Goal: Task Accomplishment & Management: Manage account settings

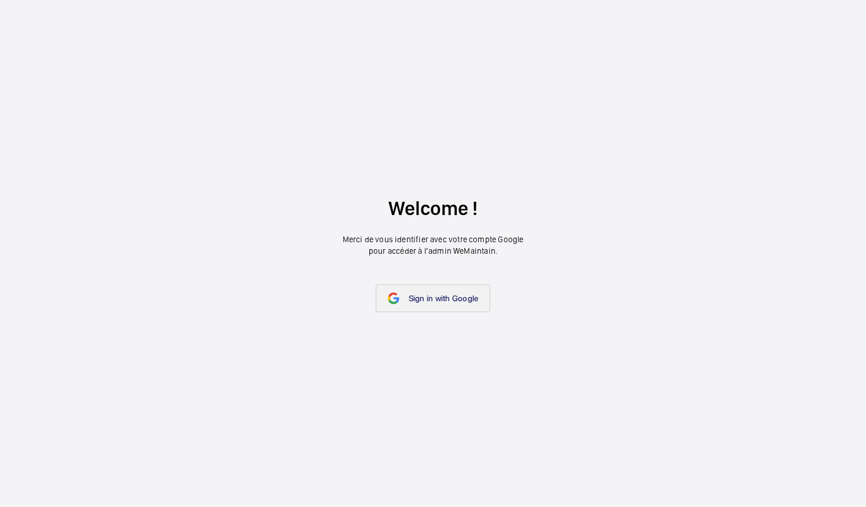
click at [400, 291] on link "Sign in with Google" at bounding box center [432, 299] width 115 height 28
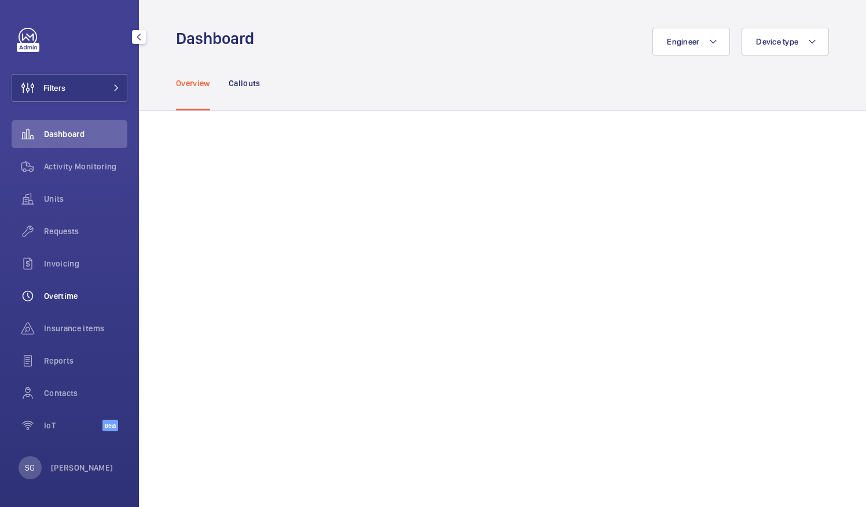
click at [89, 307] on div "Overtime" at bounding box center [70, 296] width 116 height 28
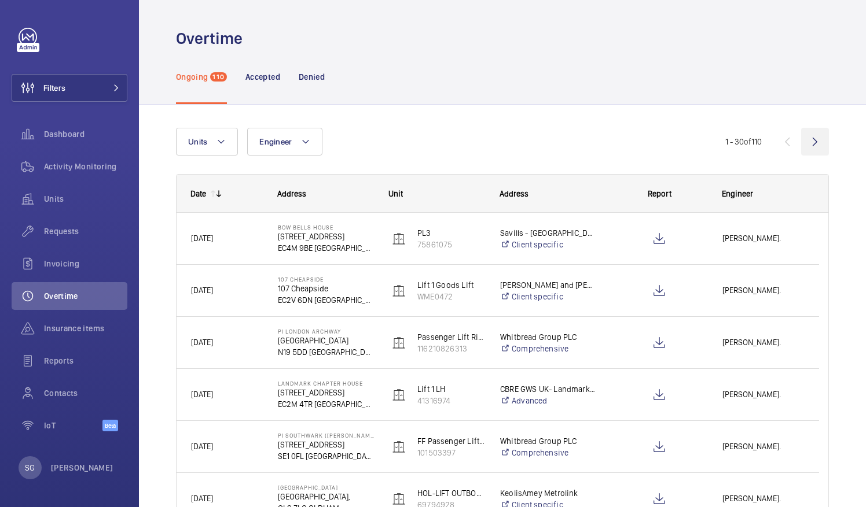
click at [801, 141] on wm-front-icon-button at bounding box center [815, 142] width 28 height 28
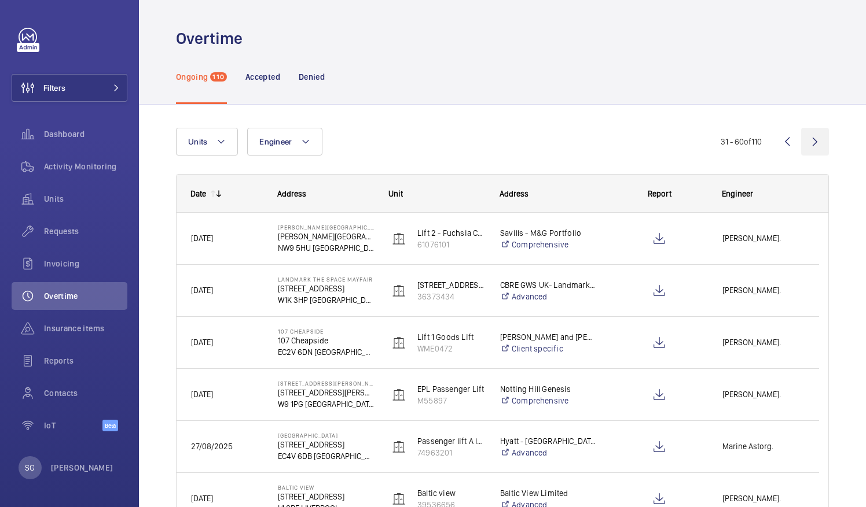
click at [801, 141] on wm-front-icon-button at bounding box center [815, 142] width 28 height 28
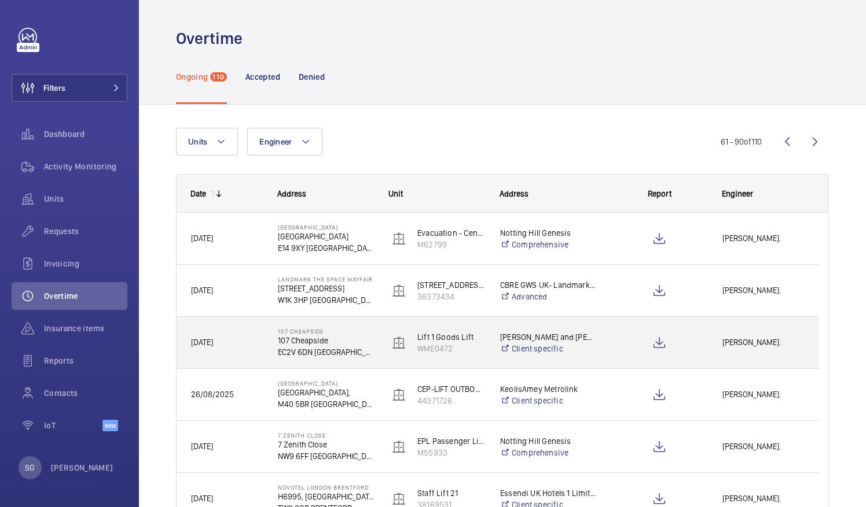
click at [764, 344] on span "[PERSON_NAME]." at bounding box center [763, 342] width 82 height 13
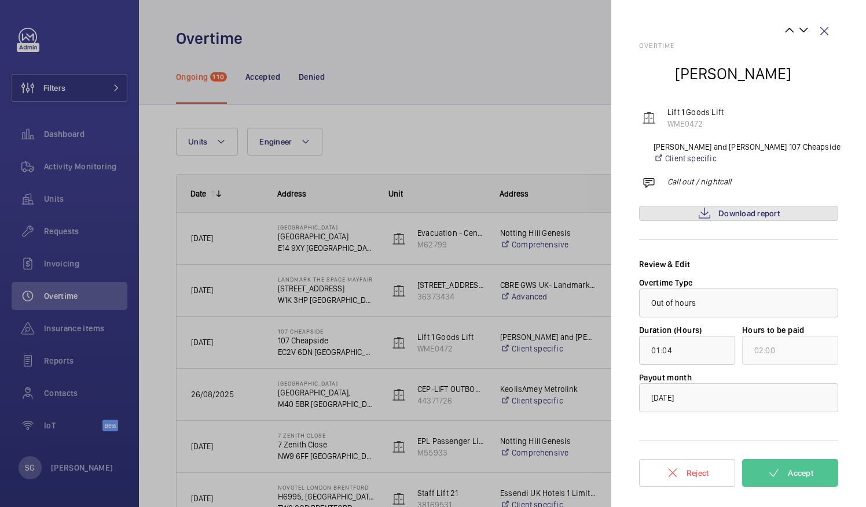
click at [746, 211] on span "Download report" at bounding box center [748, 213] width 61 height 9
click at [813, 466] on button "Accept" at bounding box center [790, 473] width 96 height 28
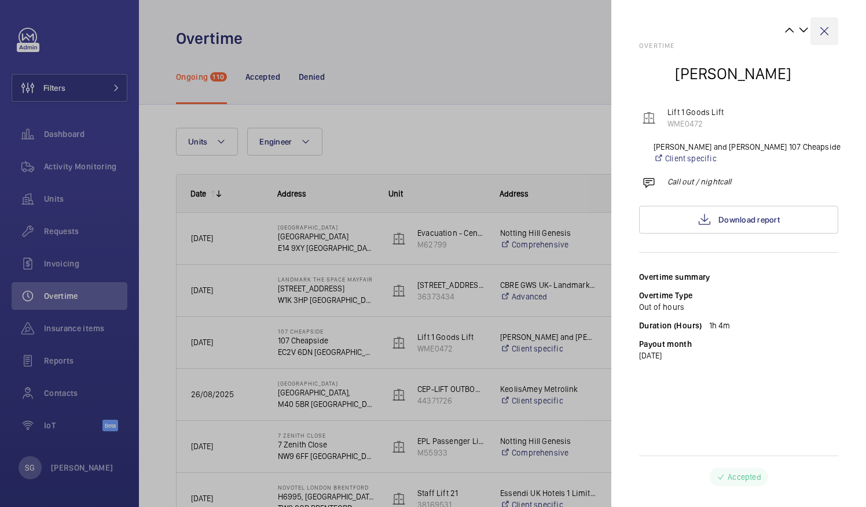
click at [828, 30] on wm-front-icon-button at bounding box center [824, 31] width 28 height 28
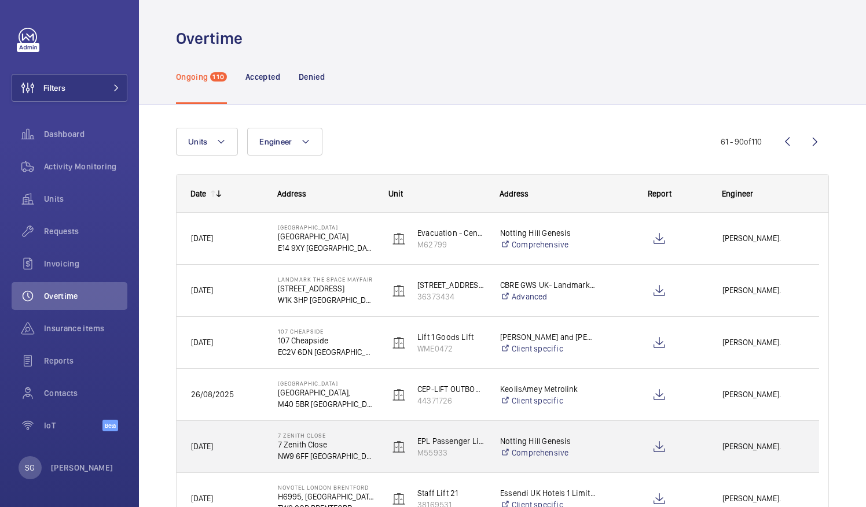
click at [763, 448] on span "[PERSON_NAME]." at bounding box center [763, 446] width 82 height 13
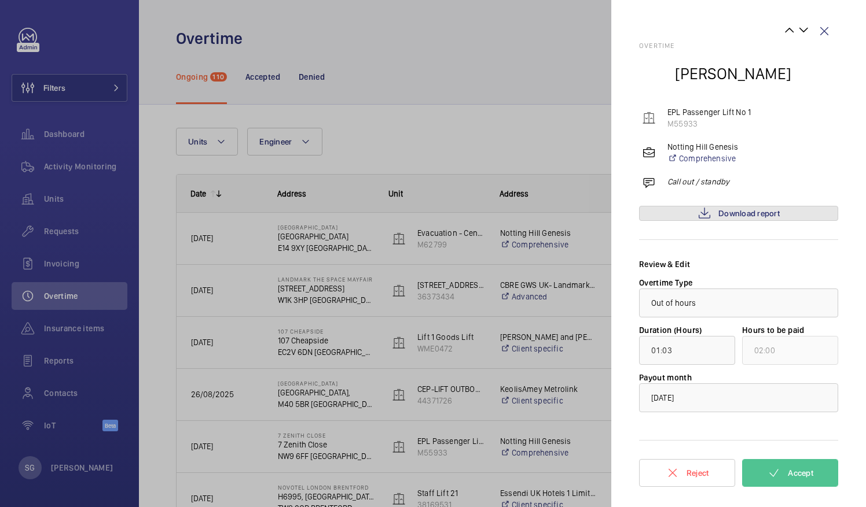
click at [758, 213] on span "Download report" at bounding box center [748, 213] width 61 height 9
click at [805, 477] on span "Accept" at bounding box center [799, 473] width 25 height 9
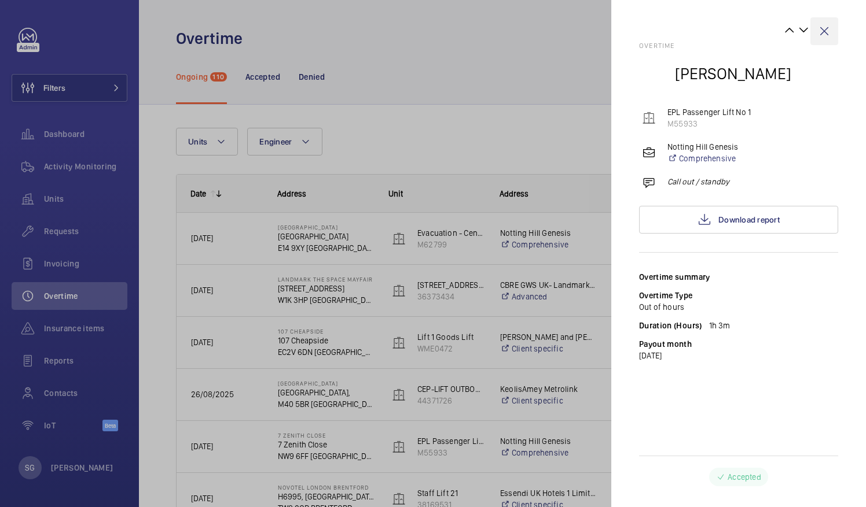
click at [826, 23] on wm-front-icon-button at bounding box center [824, 31] width 28 height 28
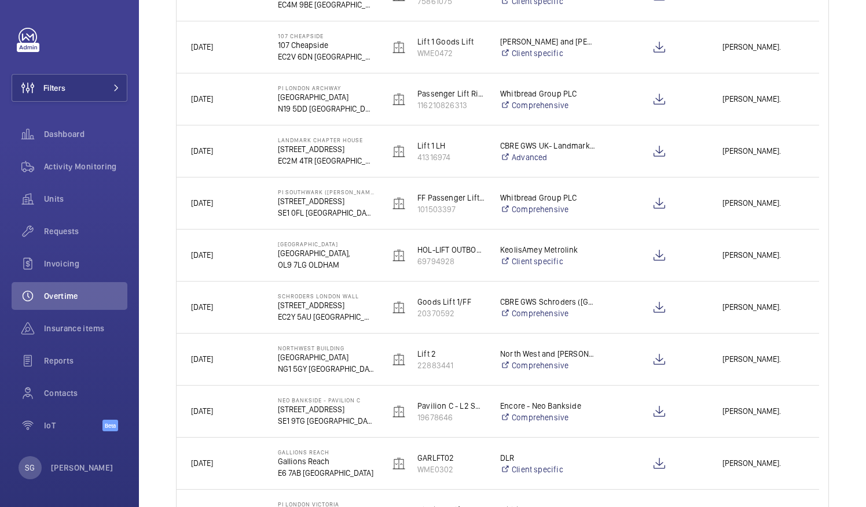
scroll to position [339, 0]
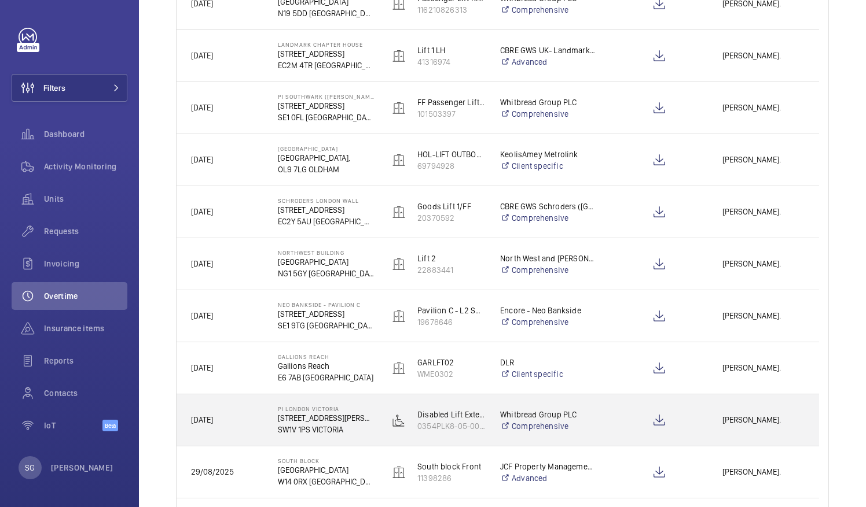
click at [761, 417] on span "[PERSON_NAME]." at bounding box center [763, 420] width 82 height 13
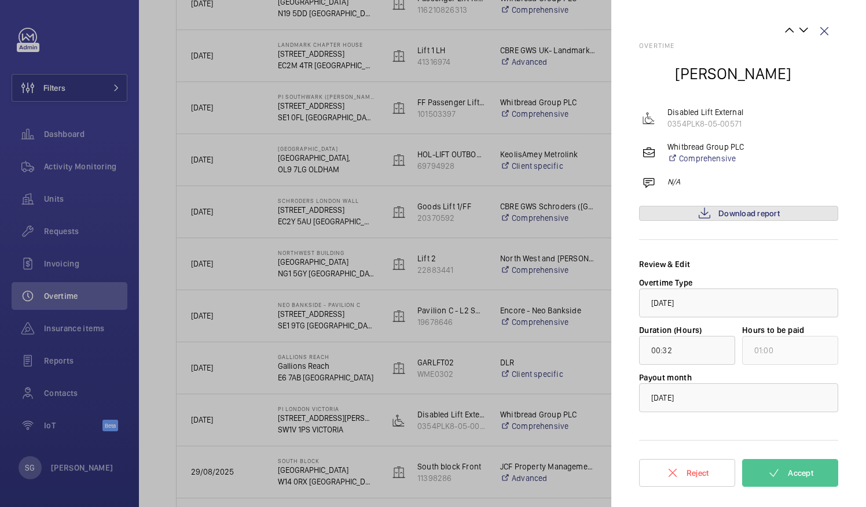
click at [770, 214] on span "Download report" at bounding box center [748, 213] width 61 height 9
click at [798, 476] on span "Accept" at bounding box center [799, 473] width 25 height 9
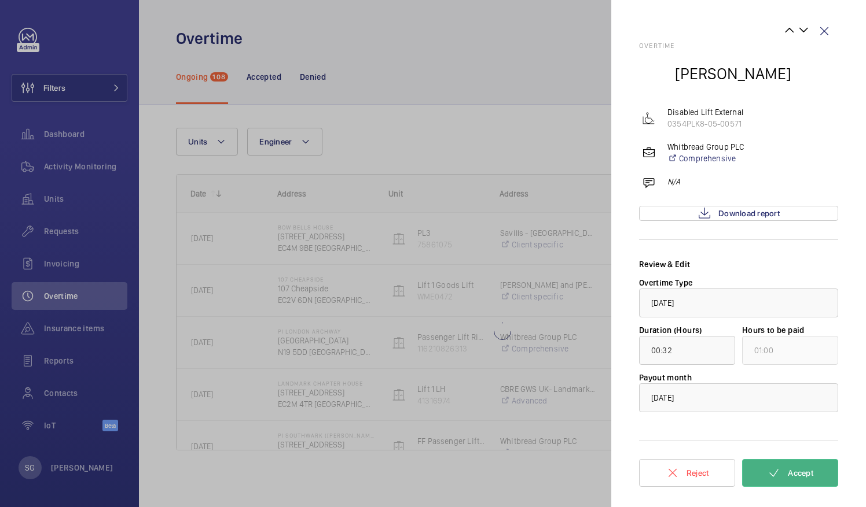
scroll to position [0, 0]
type input "00:01"
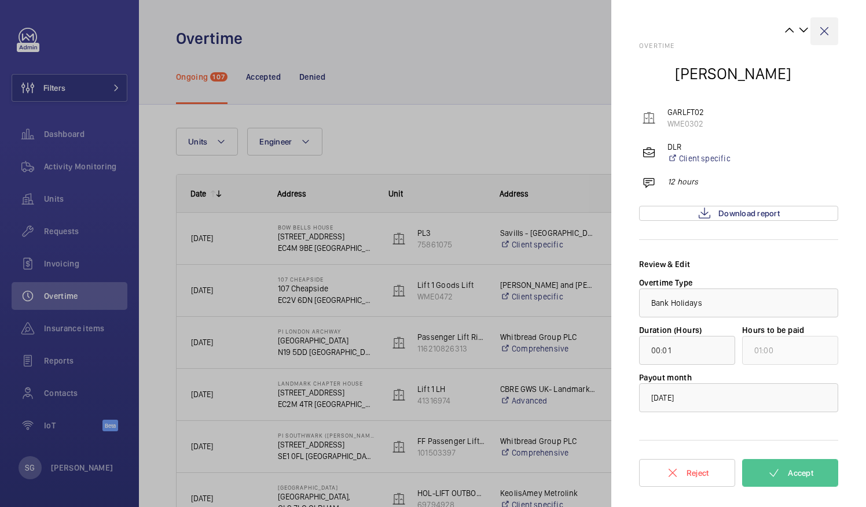
click at [825, 33] on wm-front-icon-button at bounding box center [824, 31] width 28 height 28
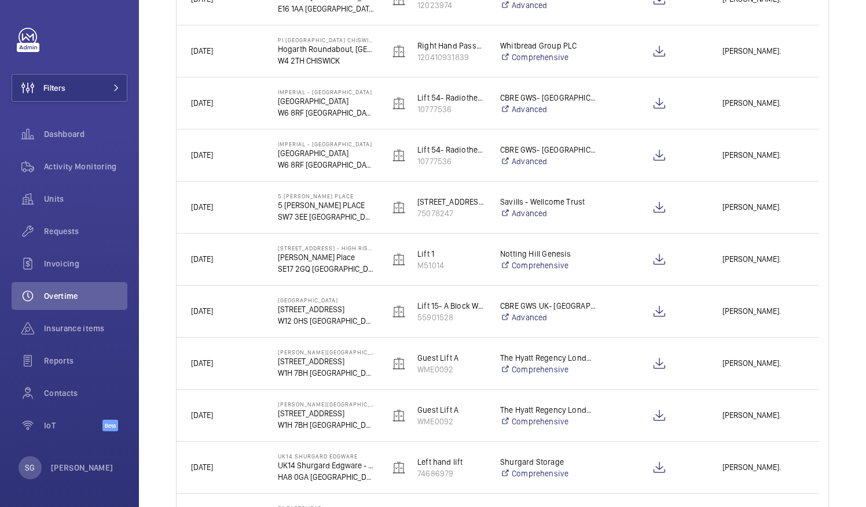
scroll to position [1100, 0]
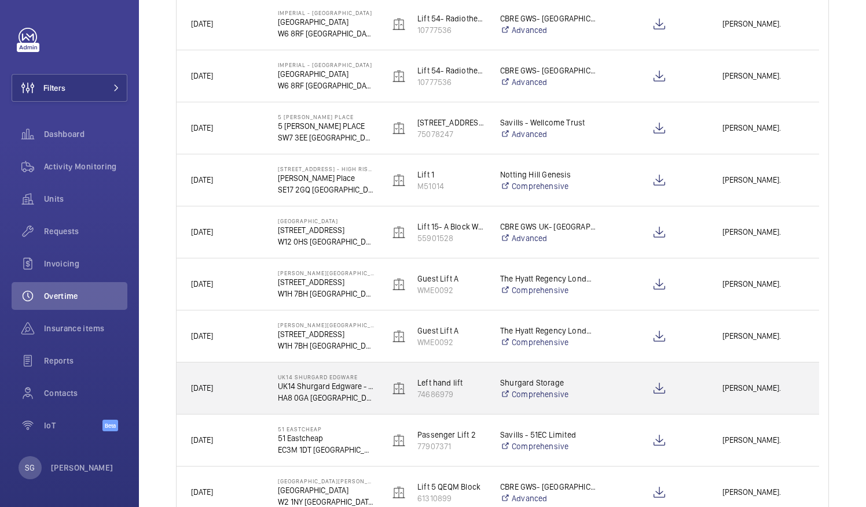
click at [745, 376] on div "[PERSON_NAME]." at bounding box center [763, 388] width 110 height 36
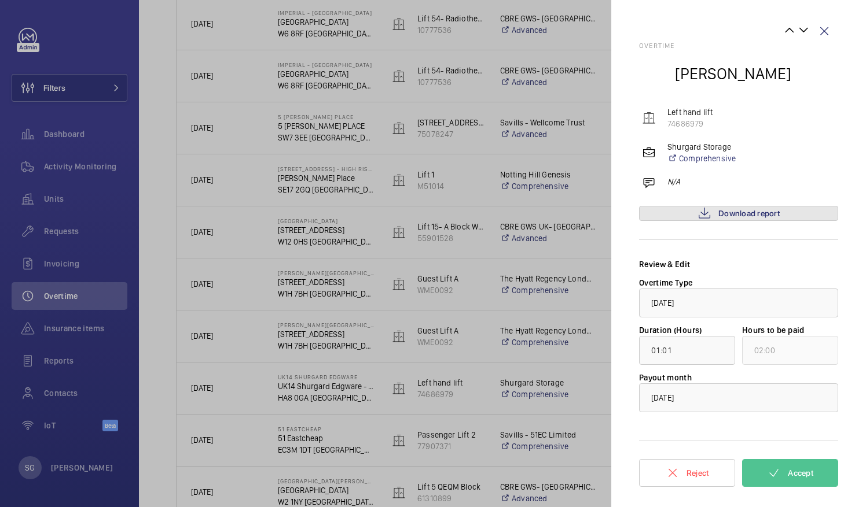
click at [782, 220] on link "Download report" at bounding box center [738, 213] width 199 height 15
click at [776, 469] on mat-icon at bounding box center [774, 473] width 14 height 14
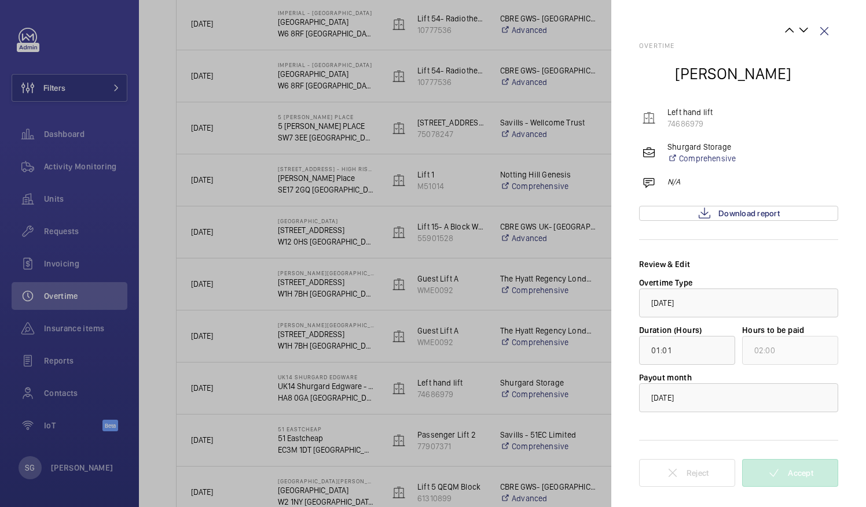
scroll to position [0, 0]
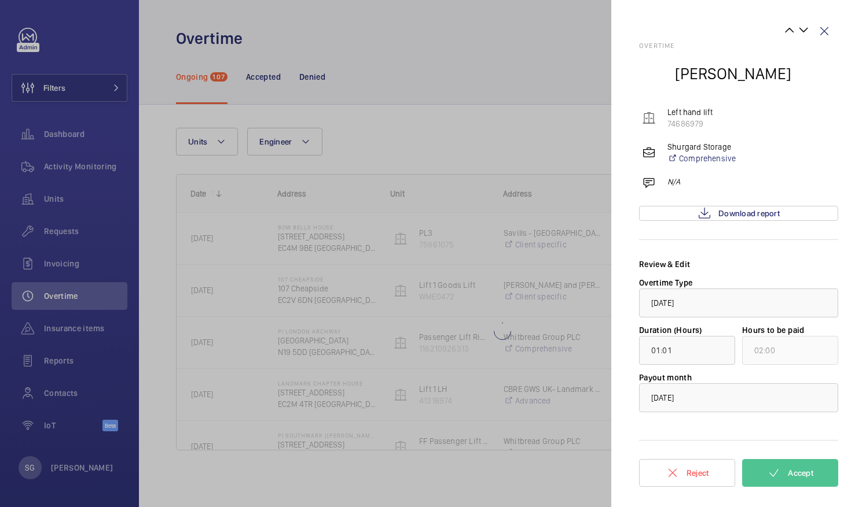
type input "00:30"
type input "01:00"
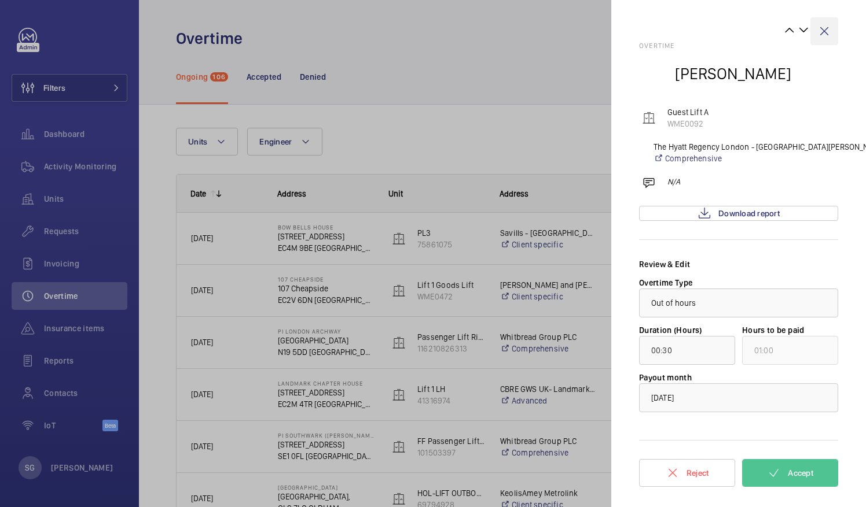
click at [830, 34] on wm-front-icon-button at bounding box center [824, 31] width 28 height 28
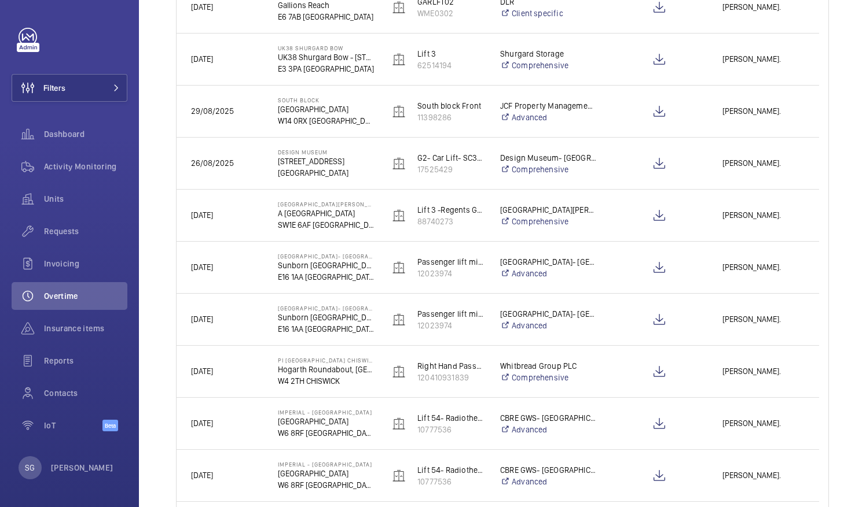
scroll to position [1323, 0]
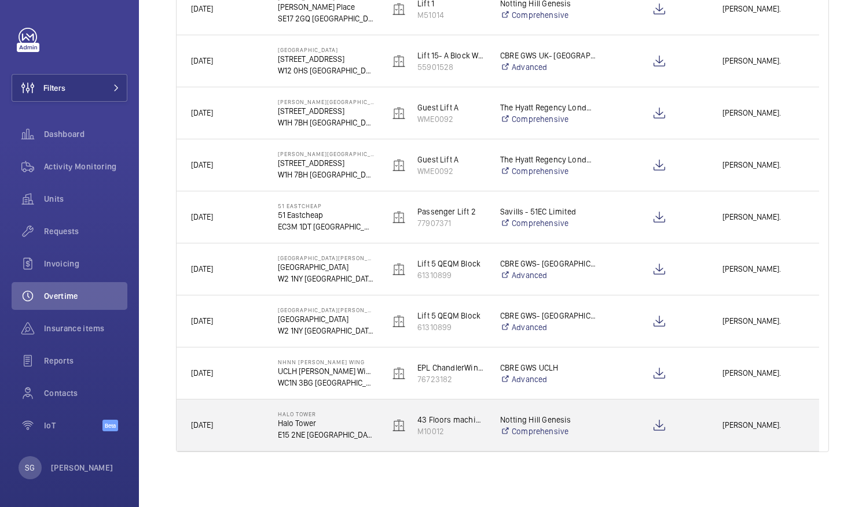
click at [757, 425] on span "[PERSON_NAME]." at bounding box center [763, 425] width 82 height 13
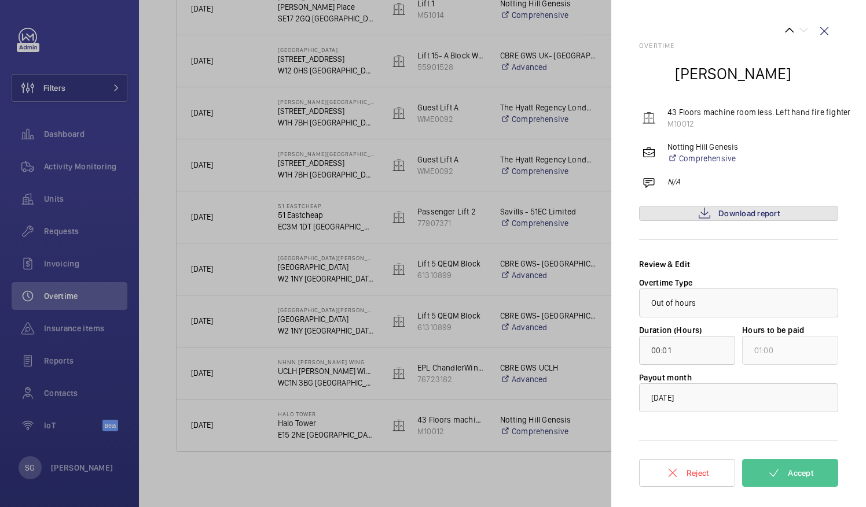
click at [750, 212] on span "Download report" at bounding box center [748, 213] width 61 height 9
click at [776, 470] on mat-icon at bounding box center [774, 473] width 14 height 14
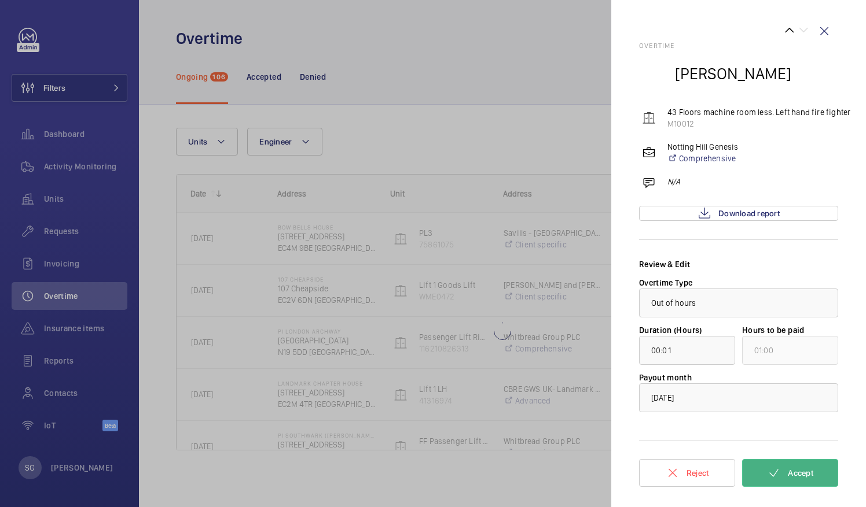
scroll to position [0, 0]
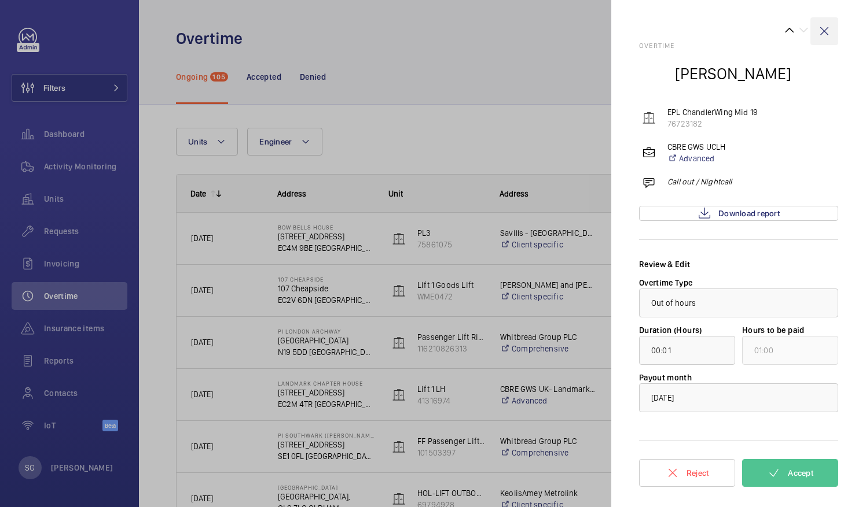
click at [826, 34] on wm-front-icon-button at bounding box center [824, 31] width 28 height 28
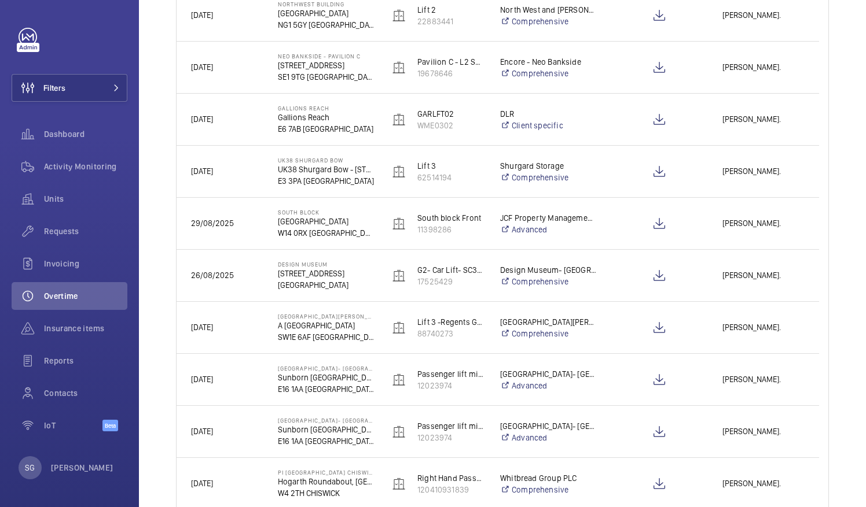
scroll to position [694, 0]
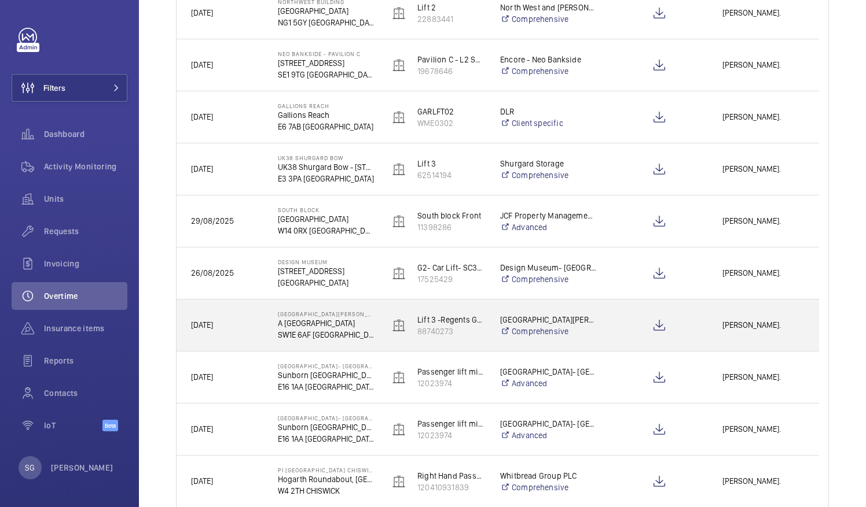
click at [759, 323] on span "[PERSON_NAME]." at bounding box center [763, 325] width 82 height 13
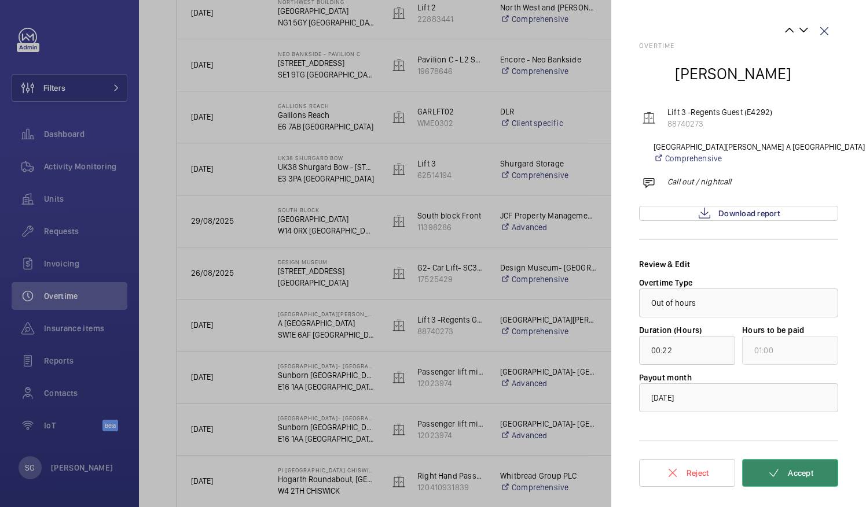
click at [795, 481] on button "Accept" at bounding box center [790, 473] width 96 height 28
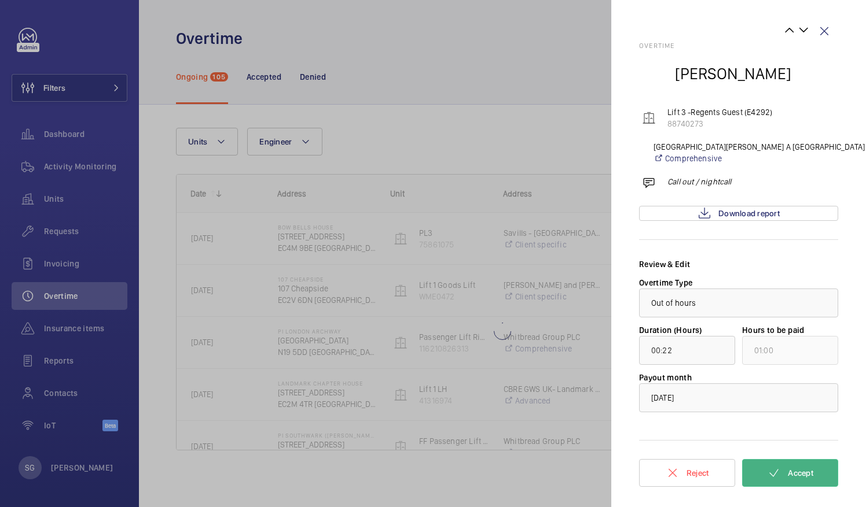
type input "13:48"
type input "14:00"
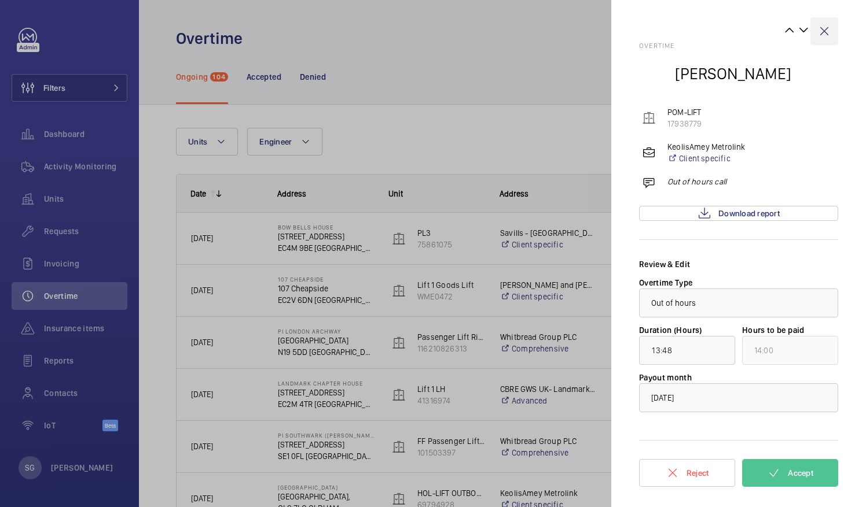
click at [833, 27] on wm-front-icon-button at bounding box center [824, 31] width 28 height 28
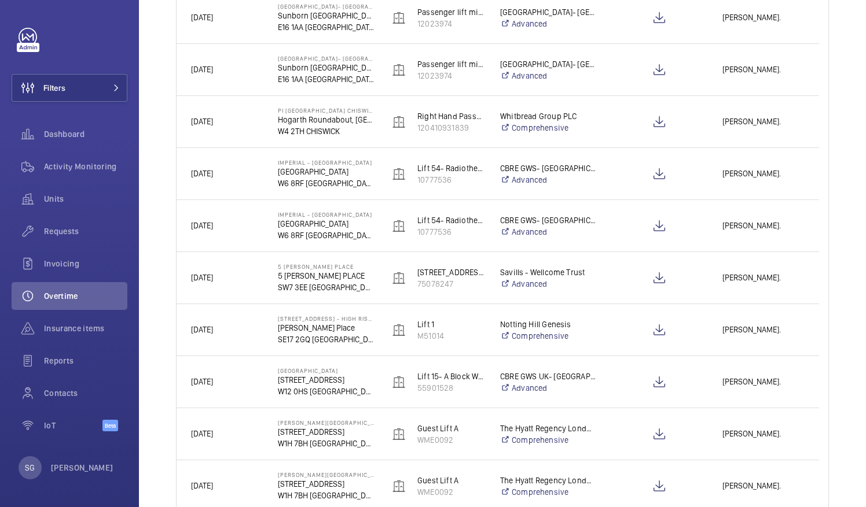
scroll to position [1081, 0]
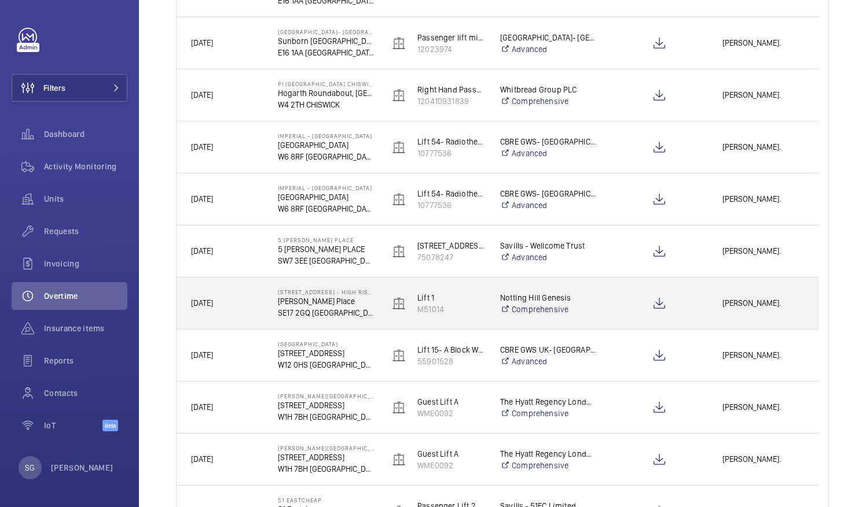
click at [759, 311] on div "[PERSON_NAME]." at bounding box center [763, 303] width 110 height 36
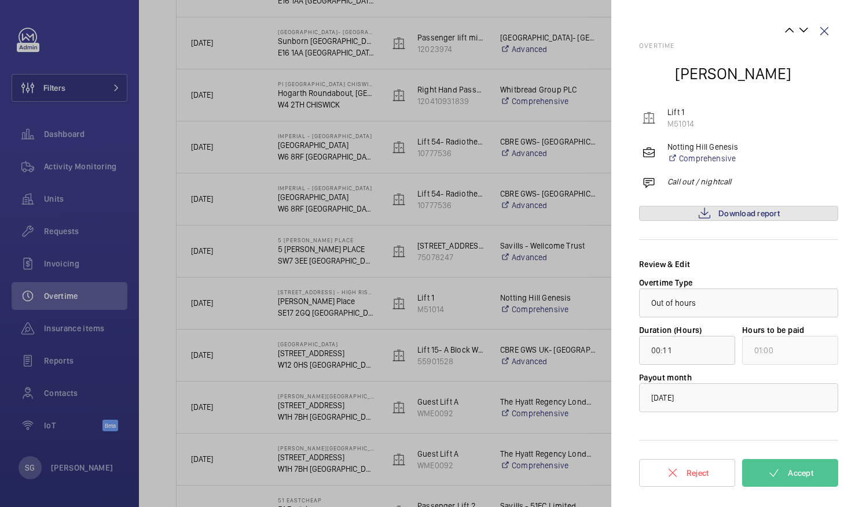
click at [764, 215] on span "Download report" at bounding box center [748, 213] width 61 height 9
click at [808, 471] on span "Accept" at bounding box center [799, 473] width 25 height 9
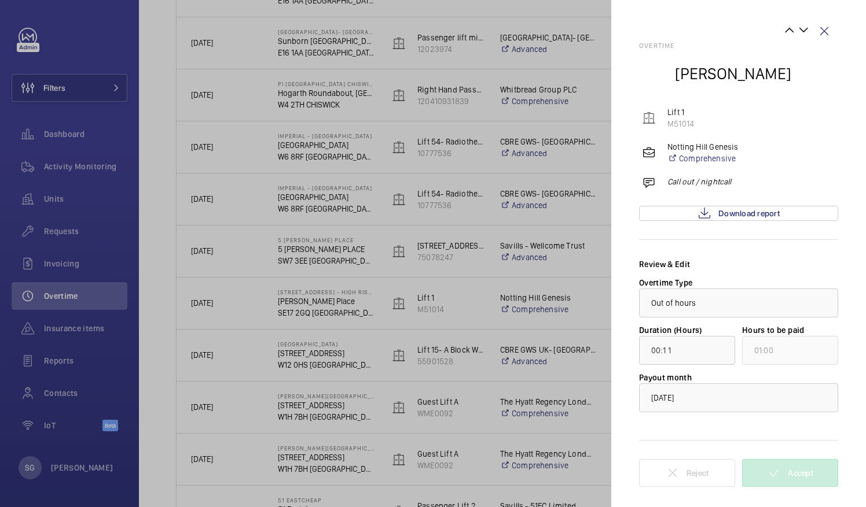
scroll to position [0, 0]
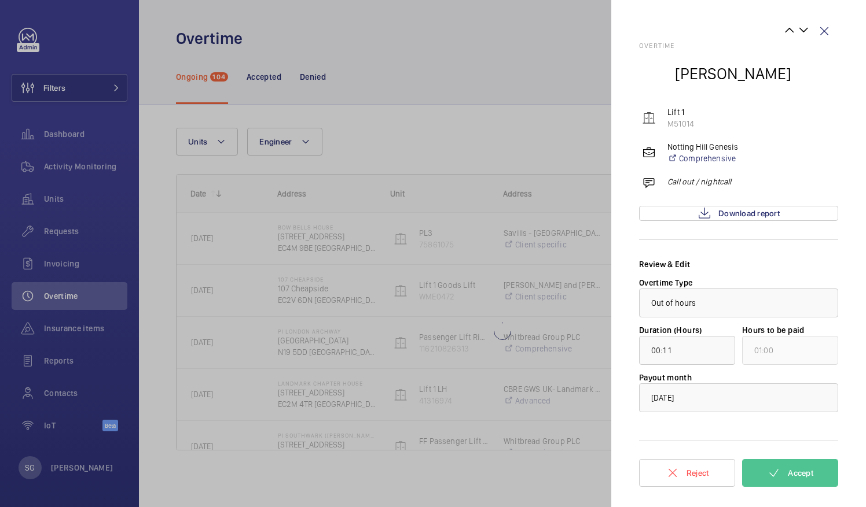
type input "00:30"
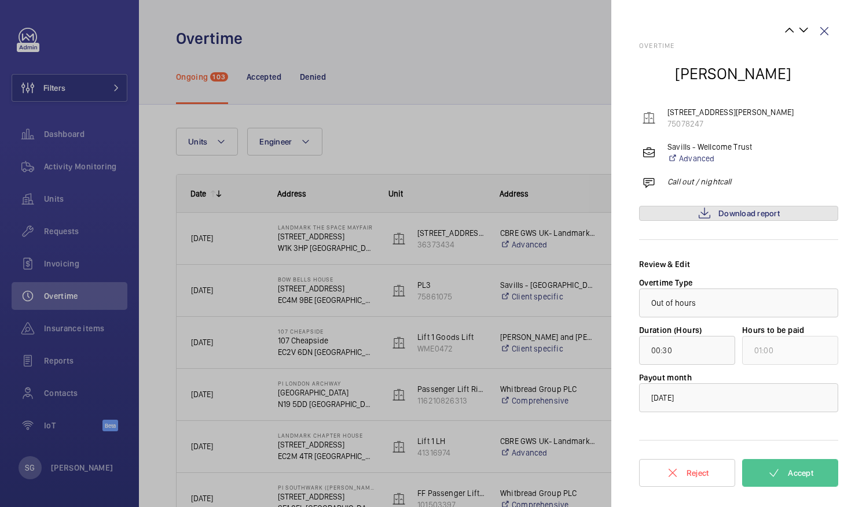
click at [730, 213] on span "Download report" at bounding box center [748, 213] width 61 height 9
click at [833, 36] on wm-front-icon-button at bounding box center [824, 31] width 28 height 28
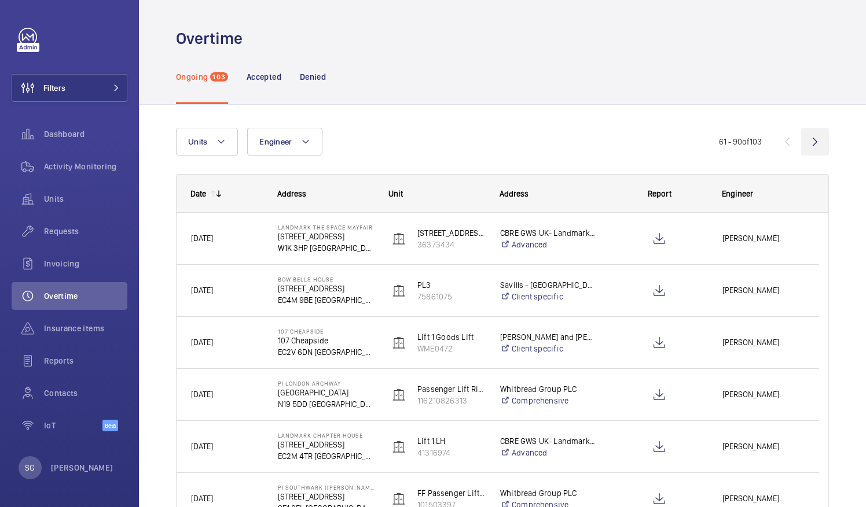
click at [811, 133] on wm-front-icon-button at bounding box center [815, 142] width 28 height 28
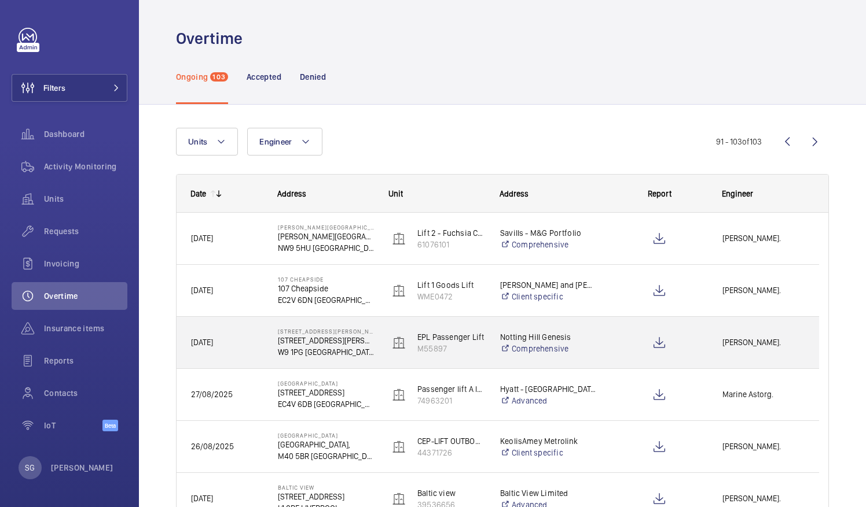
click at [761, 332] on div "[PERSON_NAME]." at bounding box center [763, 343] width 110 height 36
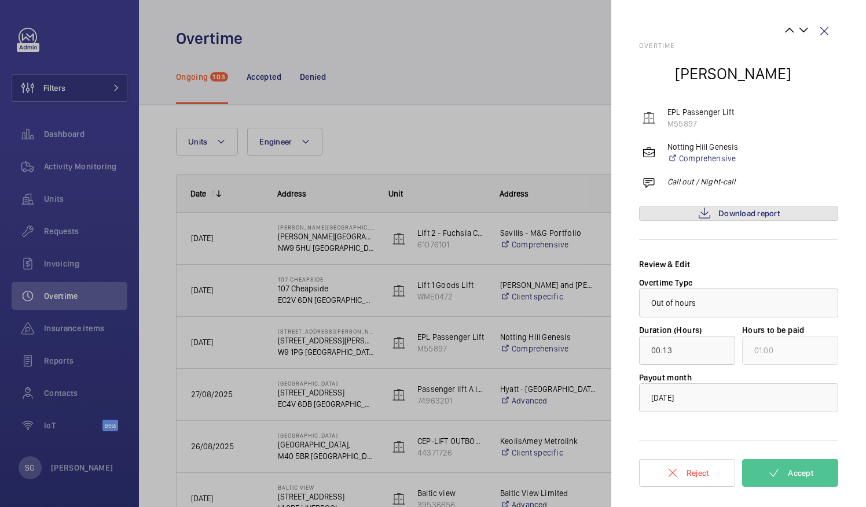
click at [775, 216] on span "Download report" at bounding box center [748, 213] width 61 height 9
click at [820, 39] on wm-front-icon-button at bounding box center [824, 31] width 28 height 28
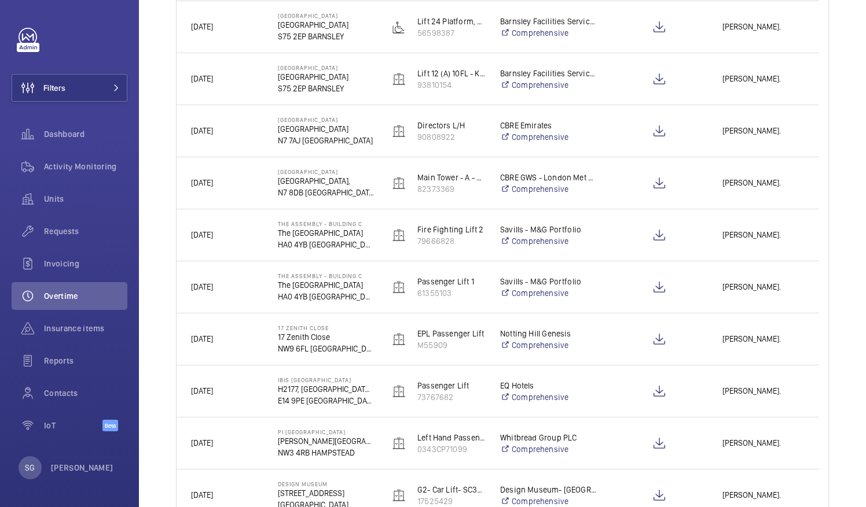
scroll to position [891, 0]
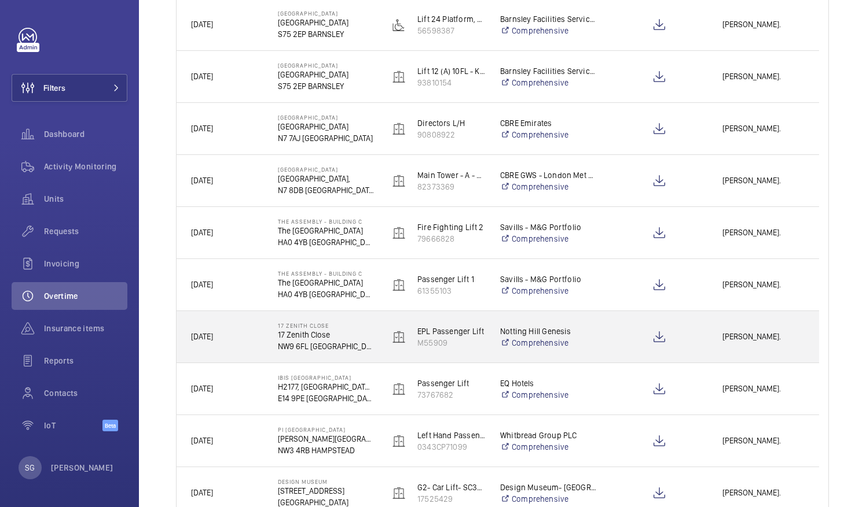
click at [753, 329] on div "[PERSON_NAME]." at bounding box center [763, 337] width 110 height 36
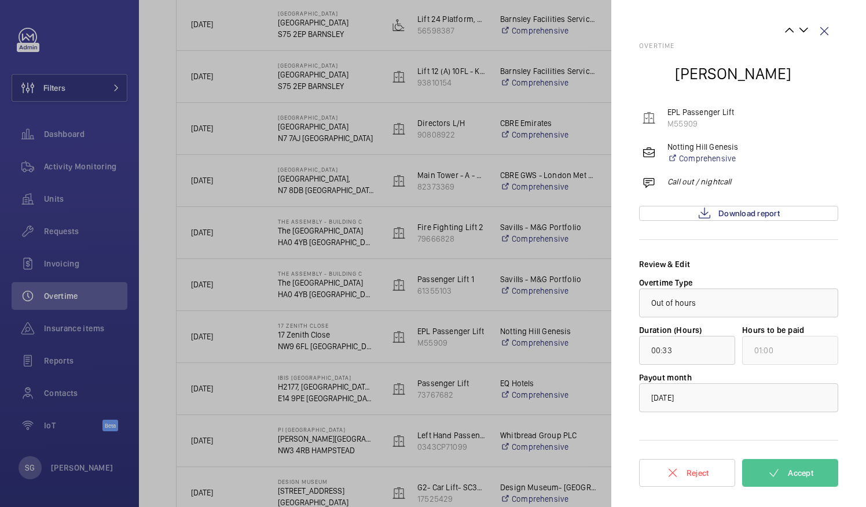
click at [743, 224] on div "Overtime Miguel Castillo EPL Passenger Lift M55909 Notting Hill Genesis Compreh…" at bounding box center [738, 268] width 199 height 452
click at [749, 214] on span "Download report" at bounding box center [748, 213] width 61 height 9
click at [826, 29] on wm-front-icon-button at bounding box center [824, 31] width 28 height 28
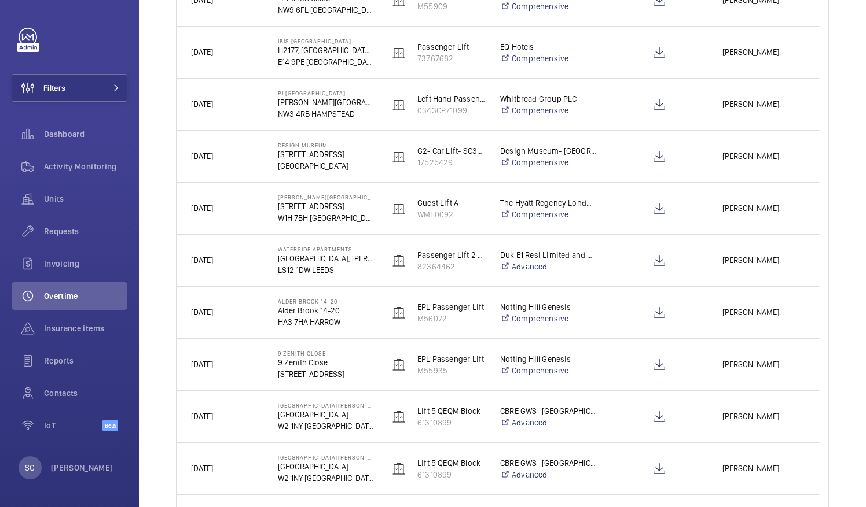
scroll to position [1253, 0]
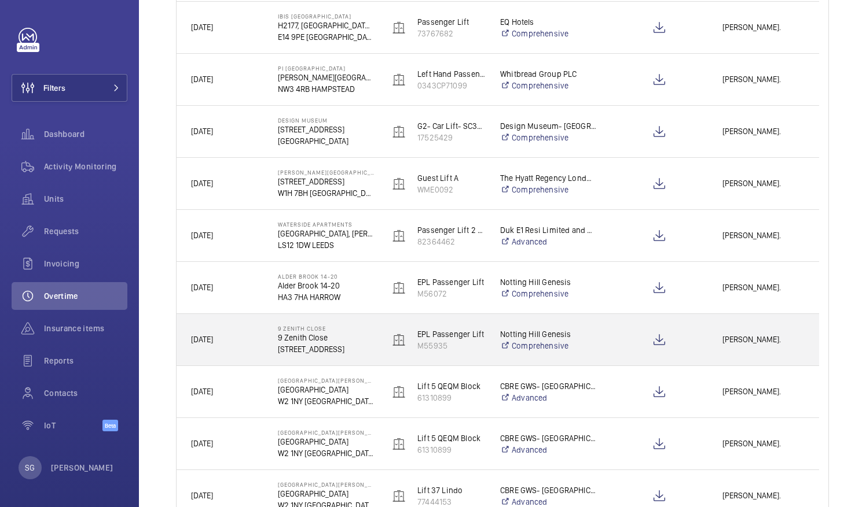
click at [778, 342] on span "[PERSON_NAME]." at bounding box center [763, 339] width 82 height 13
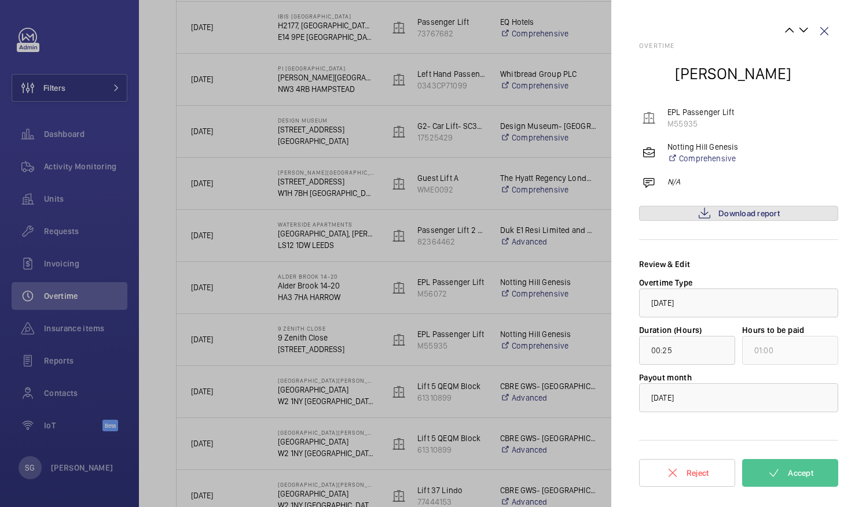
click at [713, 206] on link "Download report" at bounding box center [738, 213] width 199 height 15
click at [826, 35] on wm-front-icon-button at bounding box center [824, 31] width 28 height 28
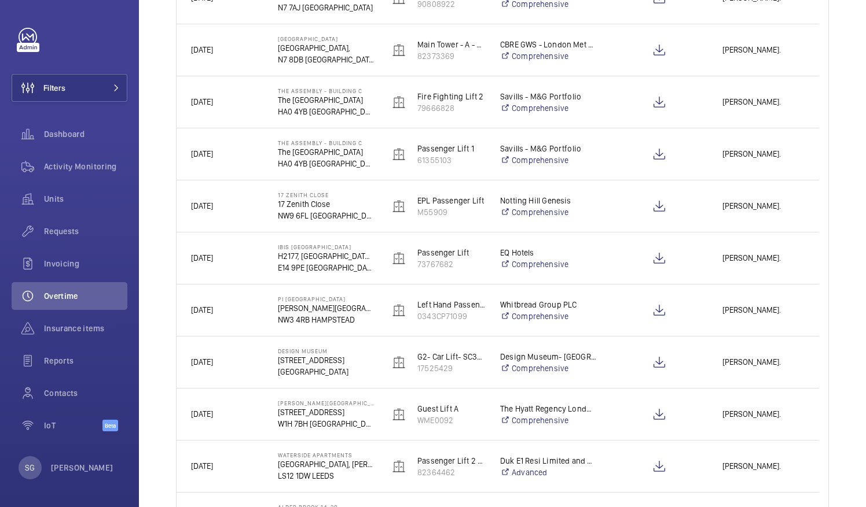
scroll to position [1018, 0]
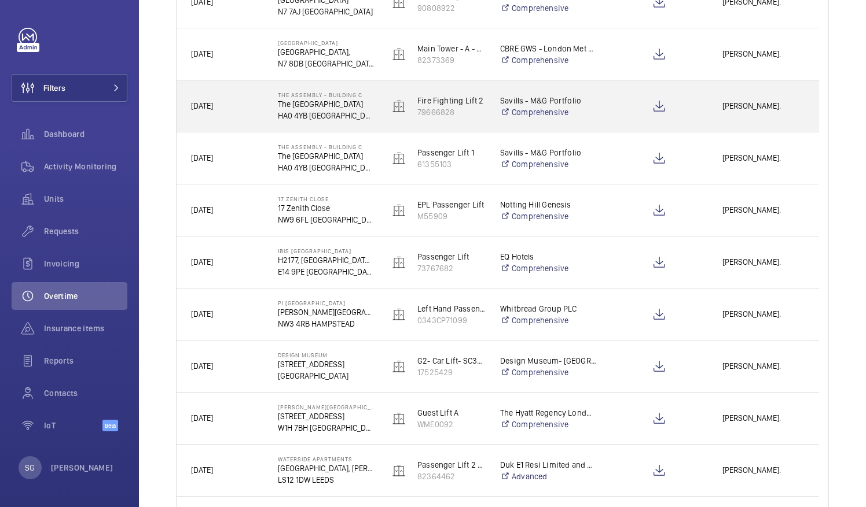
click at [777, 106] on span "[PERSON_NAME]." at bounding box center [763, 106] width 82 height 13
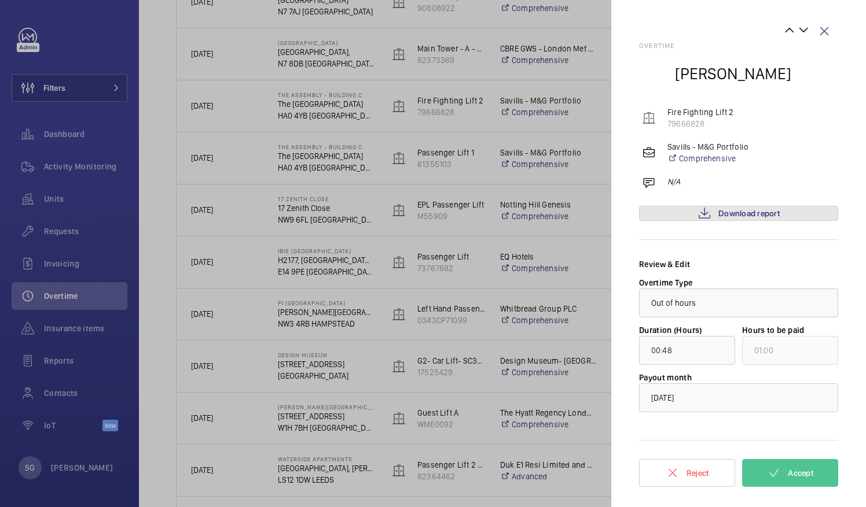
click at [765, 214] on span "Download report" at bounding box center [748, 213] width 61 height 9
click at [823, 32] on wm-front-icon-button at bounding box center [824, 31] width 28 height 28
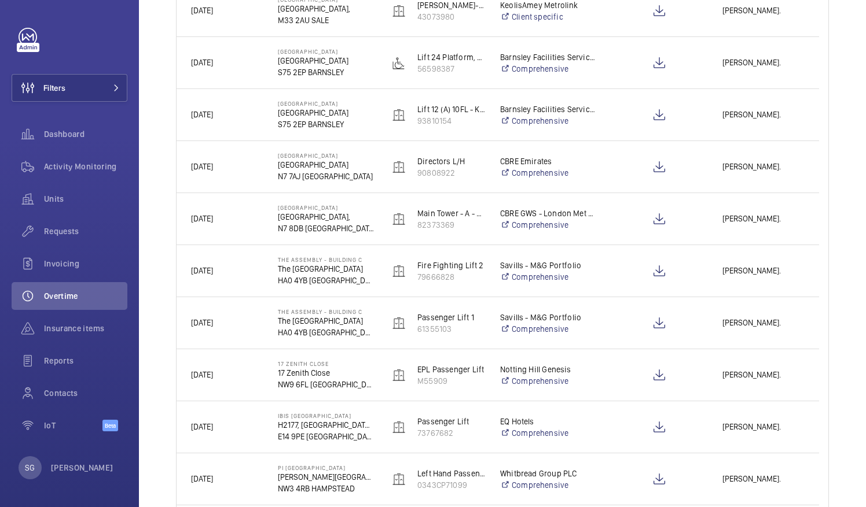
scroll to position [852, 0]
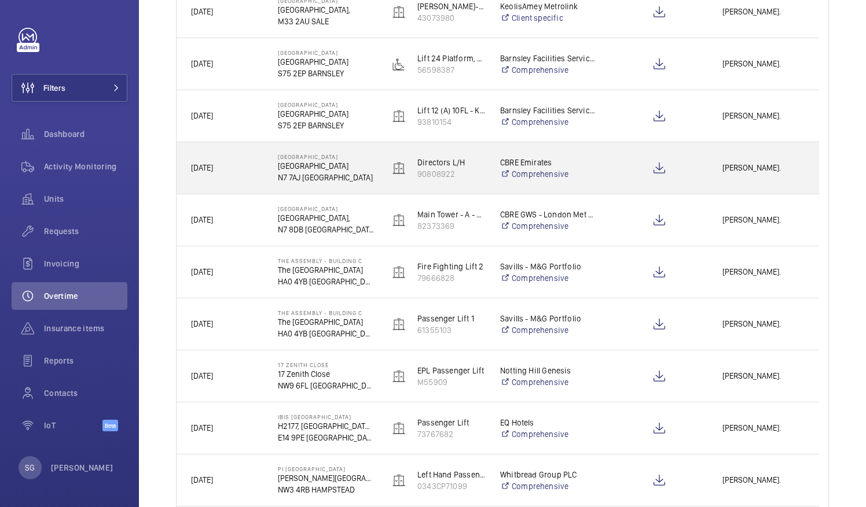
click at [767, 167] on span "Clark Walters." at bounding box center [763, 167] width 82 height 13
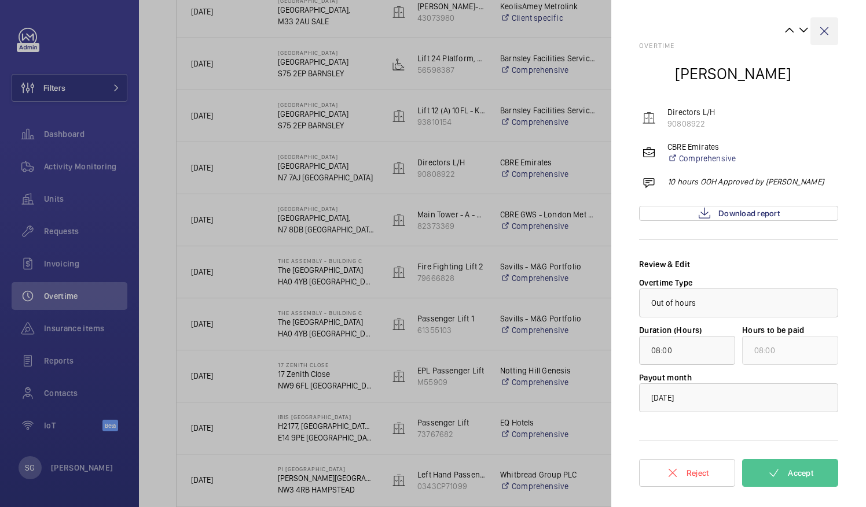
click at [826, 34] on wm-front-icon-button at bounding box center [824, 31] width 28 height 28
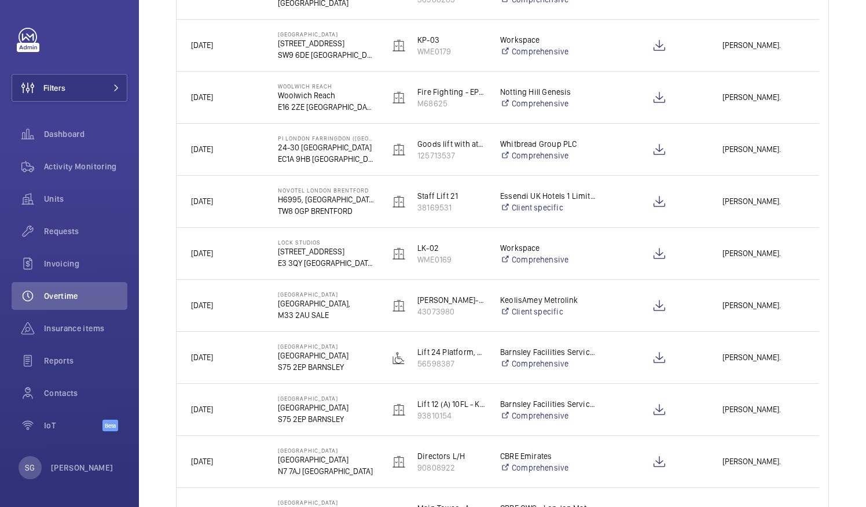
scroll to position [529, 0]
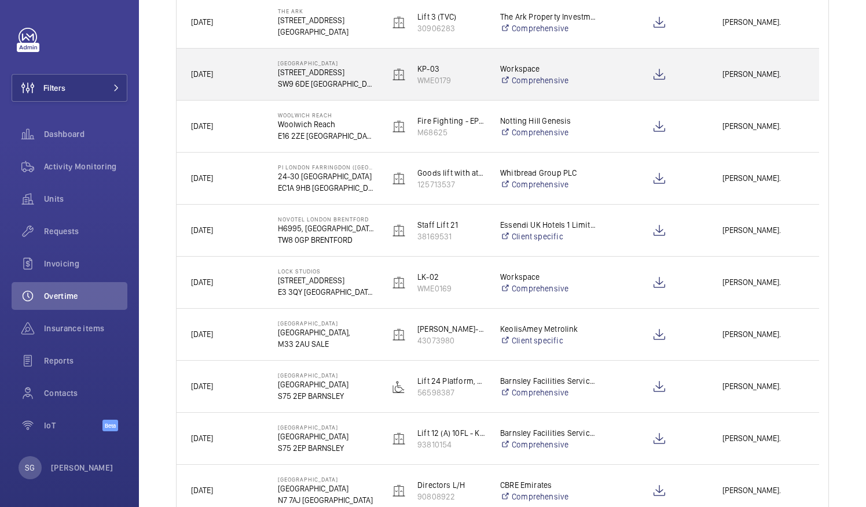
click at [738, 80] on span "Levi Eames." at bounding box center [763, 74] width 82 height 13
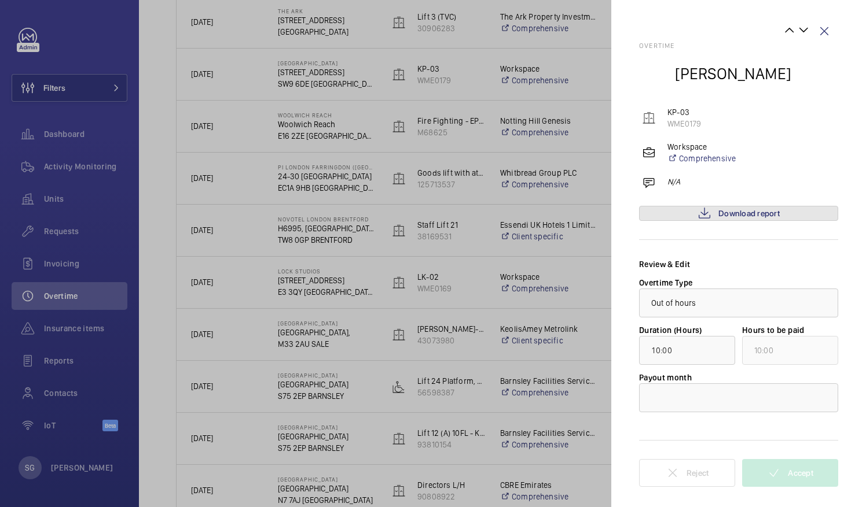
click at [739, 210] on span "Download report" at bounding box center [748, 213] width 61 height 9
click at [826, 30] on wm-front-icon-button at bounding box center [824, 31] width 28 height 28
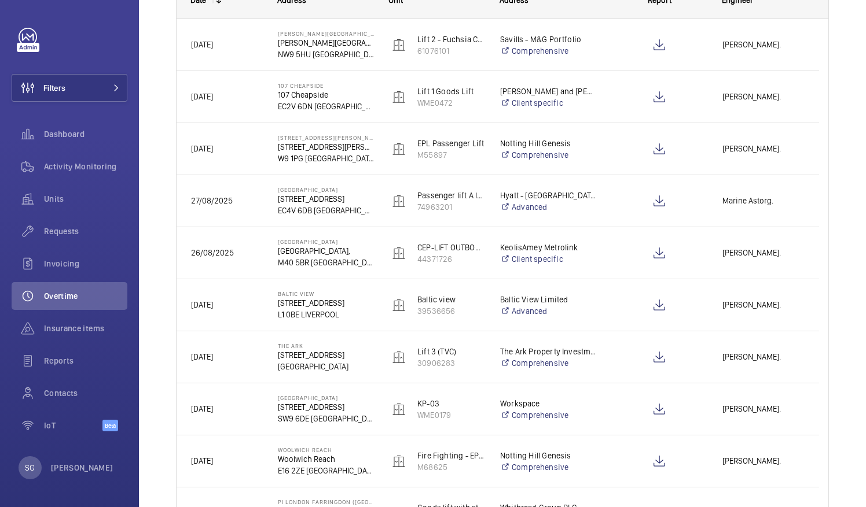
scroll to position [103, 0]
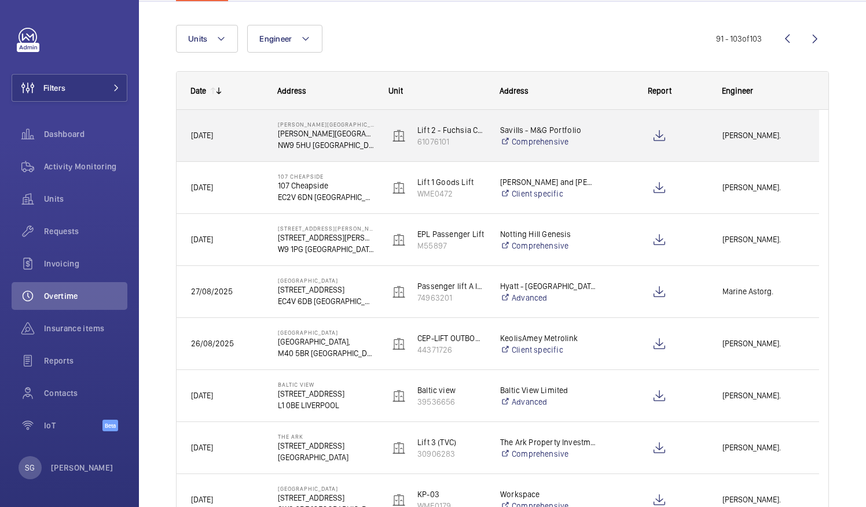
click at [756, 123] on div "[PERSON_NAME]." at bounding box center [763, 135] width 110 height 36
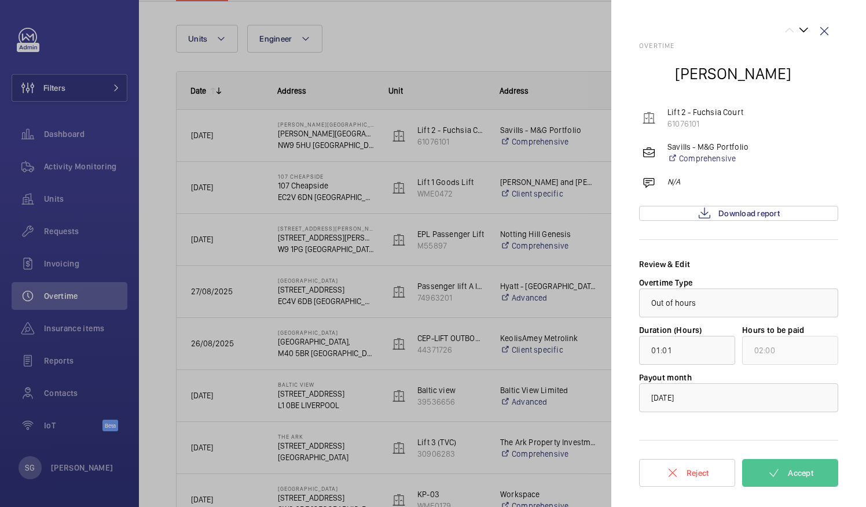
click at [745, 202] on div "Overtime Lewis Wormleighton Lift 2 - Fuchsia Court 61076101 Savills - M&G Portf…" at bounding box center [738, 268] width 199 height 452
click at [744, 212] on span "Download report" at bounding box center [748, 213] width 61 height 9
click at [831, 27] on wm-front-icon-button at bounding box center [824, 31] width 28 height 28
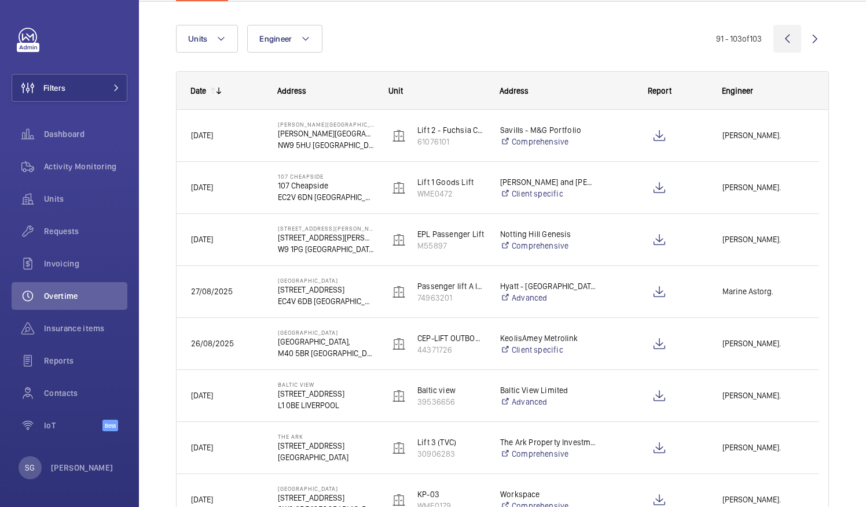
click at [779, 28] on wm-front-icon-button at bounding box center [787, 39] width 28 height 28
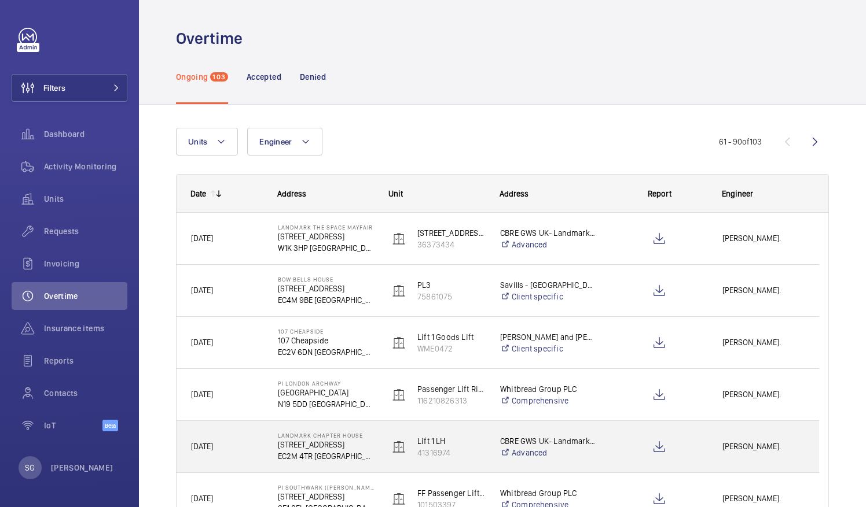
click at [757, 454] on div "[PERSON_NAME]." at bounding box center [763, 447] width 110 height 36
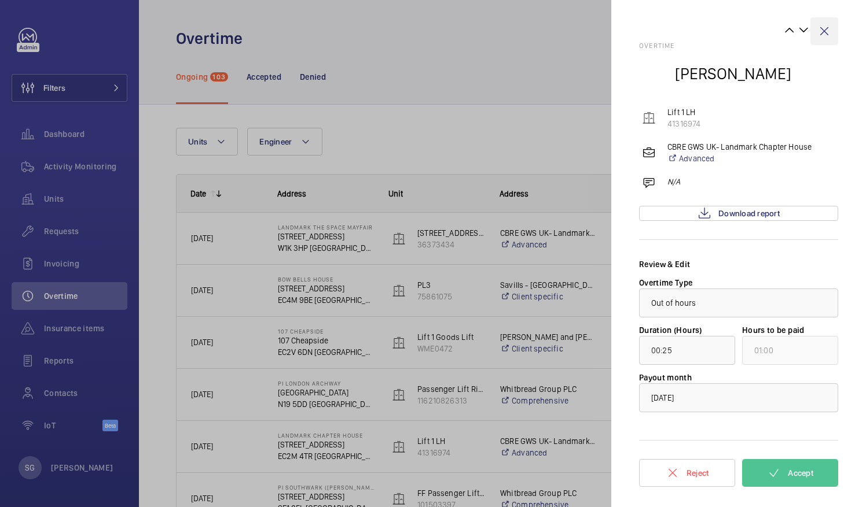
click at [827, 25] on wm-front-icon-button at bounding box center [824, 31] width 28 height 28
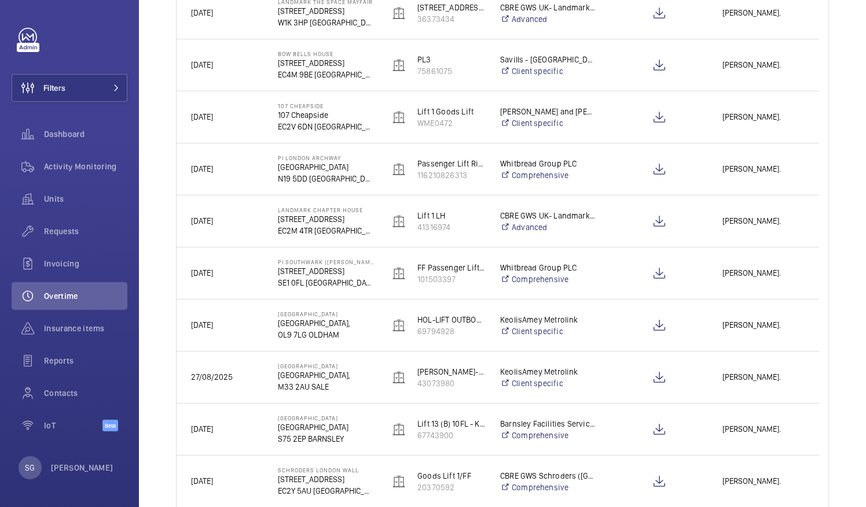
scroll to position [280, 0]
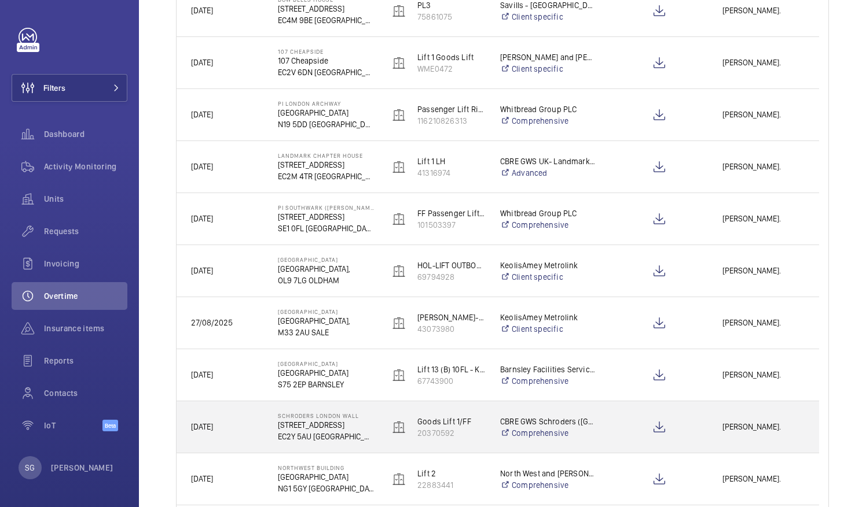
click at [718, 425] on div "[PERSON_NAME]." at bounding box center [763, 427] width 110 height 36
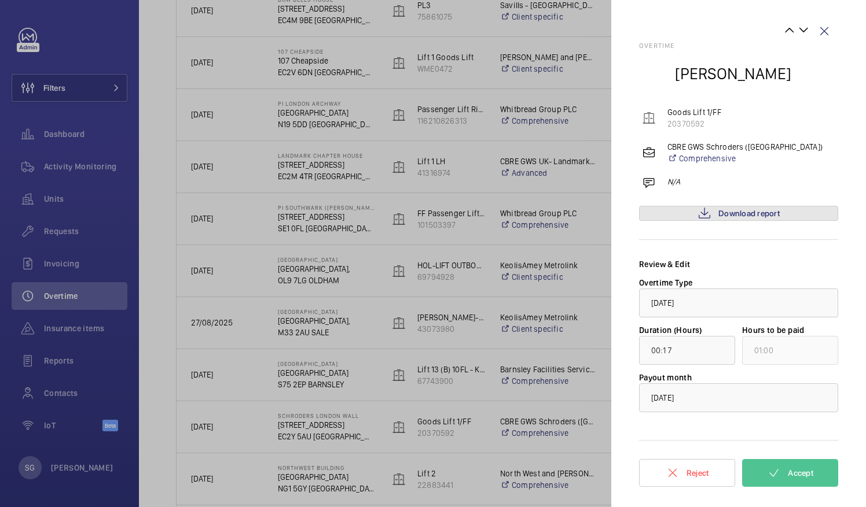
click at [756, 215] on span "Download report" at bounding box center [748, 213] width 61 height 9
click at [828, 31] on wm-front-icon-button at bounding box center [824, 31] width 28 height 28
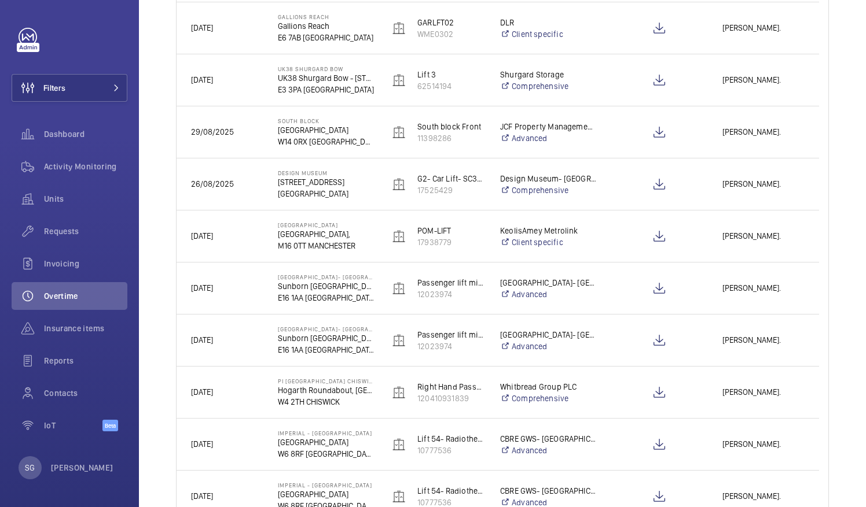
scroll to position [859, 0]
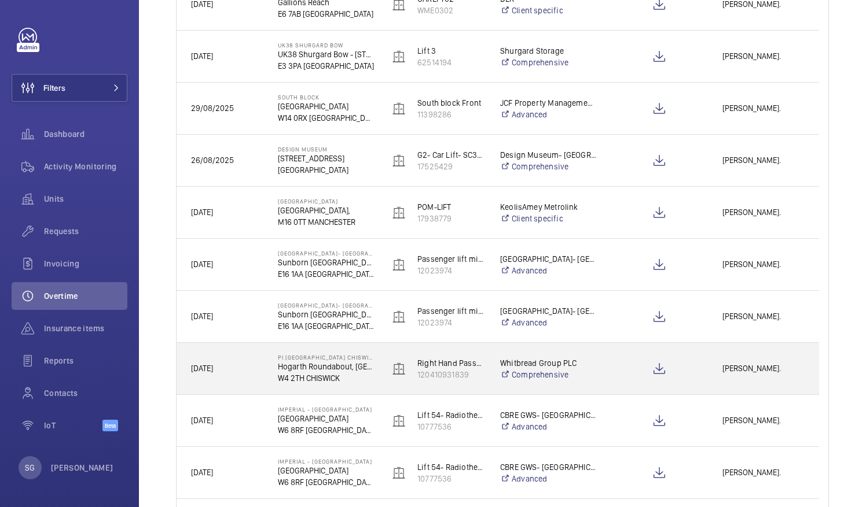
click at [757, 362] on span "[PERSON_NAME]." at bounding box center [763, 368] width 82 height 13
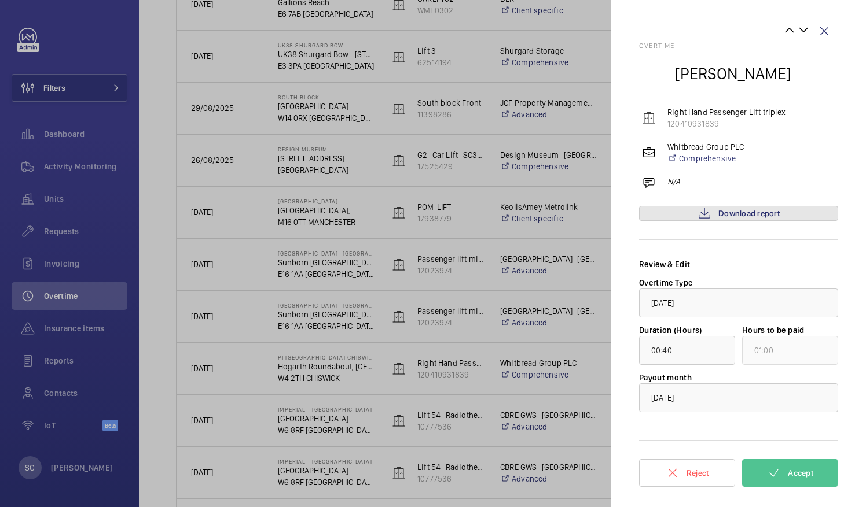
click at [741, 215] on span "Download report" at bounding box center [748, 213] width 61 height 9
click at [823, 28] on wm-front-icon-button at bounding box center [824, 31] width 28 height 28
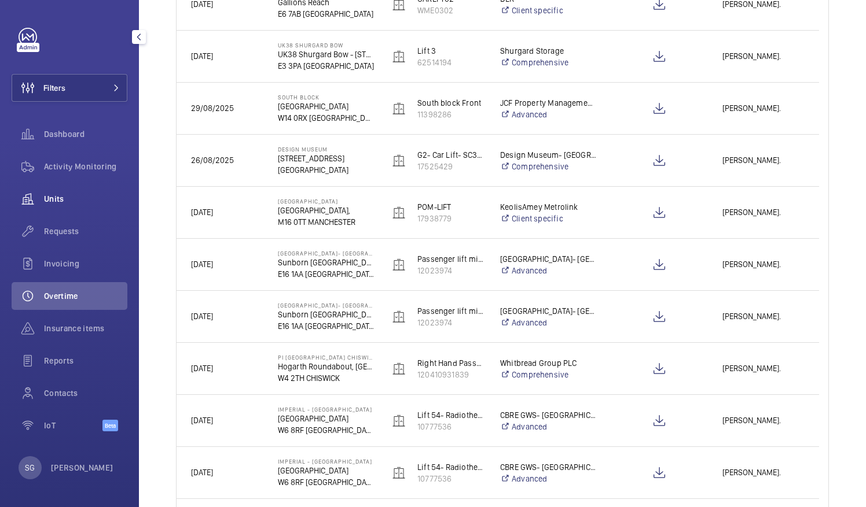
click at [73, 200] on span "Units" at bounding box center [85, 199] width 83 height 12
